Goal: Navigation & Orientation: Find specific page/section

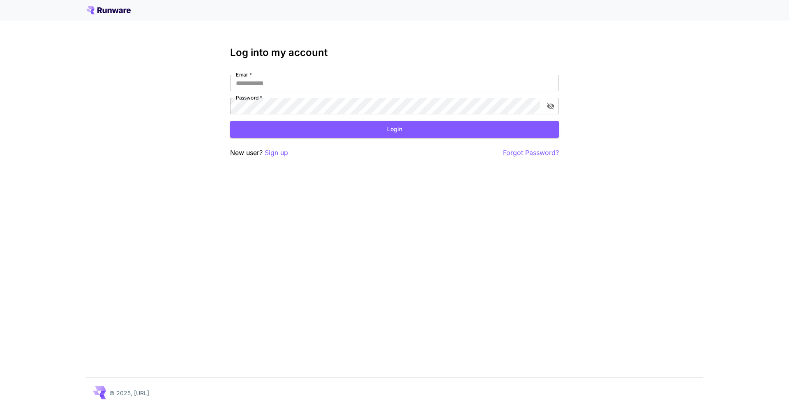
type input "**********"
click at [390, 128] on button "Login" at bounding box center [394, 129] width 329 height 17
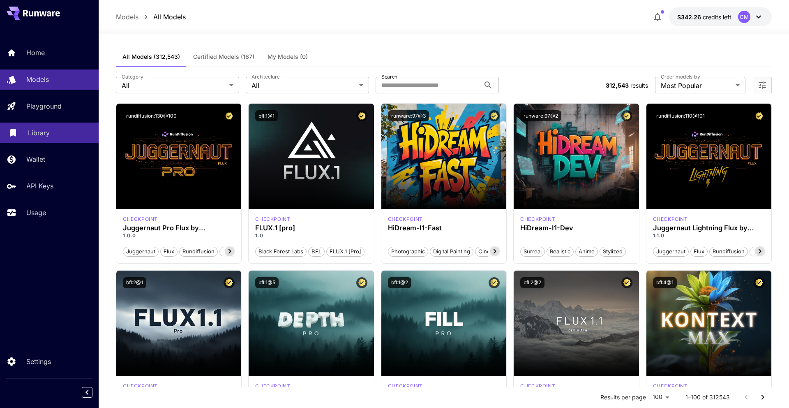
click at [44, 134] on p "Library" at bounding box center [39, 133] width 22 height 10
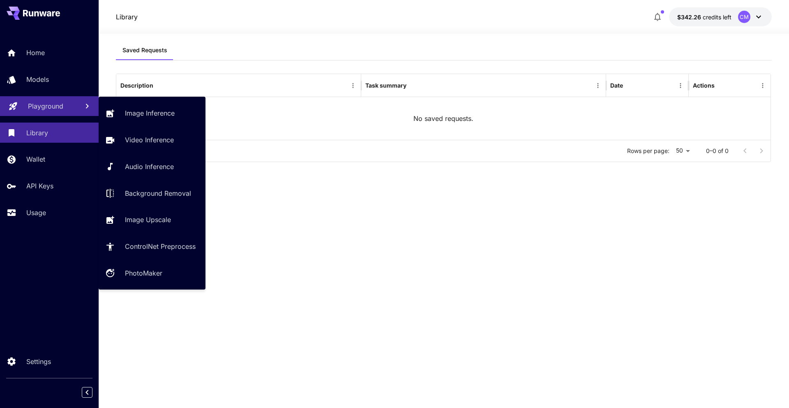
click at [47, 108] on p "Playground" at bounding box center [45, 106] width 35 height 10
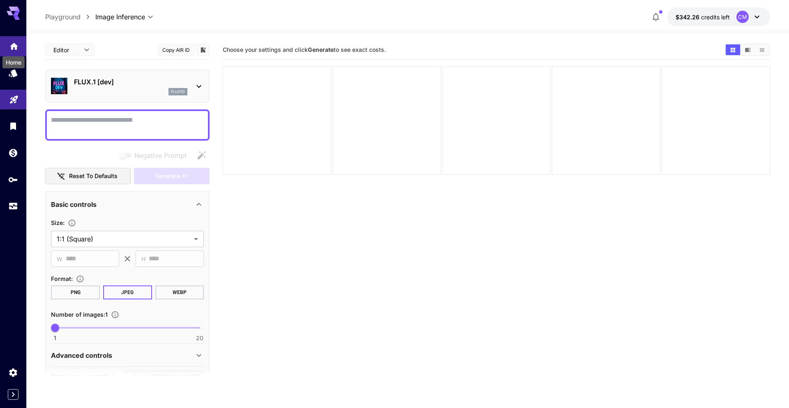
click at [14, 44] on icon "Home" at bounding box center [14, 43] width 8 height 7
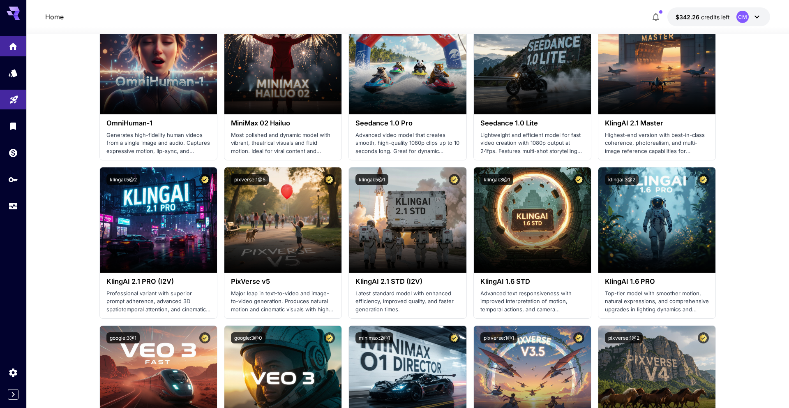
scroll to position [257, 0]
